Goal: Task Accomplishment & Management: Manage account settings

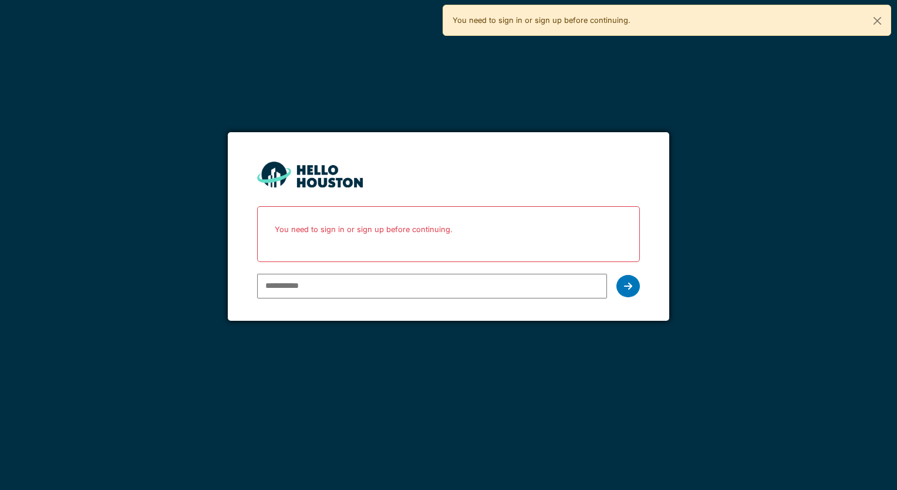
type input "**********"
click at [796, 119] on div "**********" at bounding box center [448, 245] width 897 height 490
click at [630, 288] on icon at bounding box center [628, 285] width 8 height 9
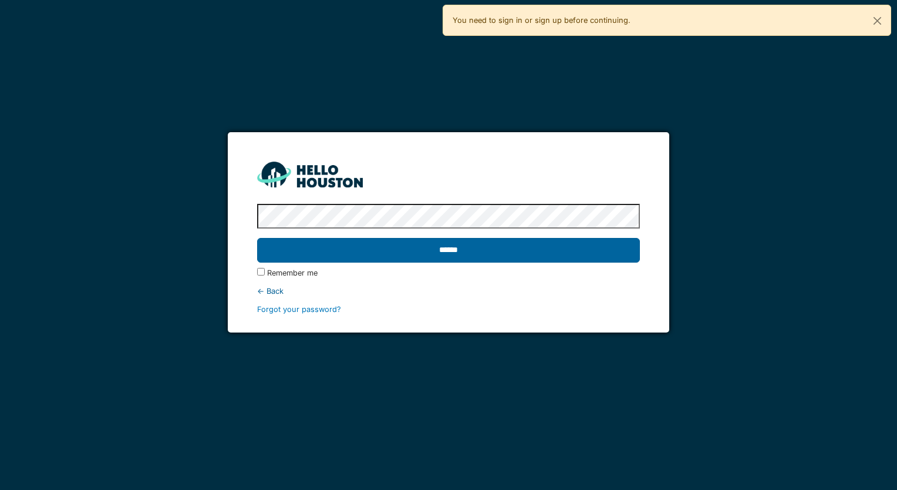
click at [473, 253] on input "******" at bounding box center [448, 250] width 382 height 25
